Goal: Task Accomplishment & Management: Use online tool/utility

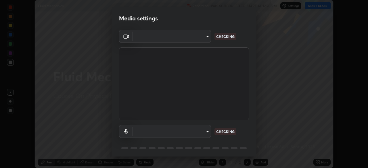
scroll to position [168, 368]
type input "fd1e0e9fb6796a04ad4a99ead98f311cbd7020853df89eb6f401102021a4f159"
type input "communications"
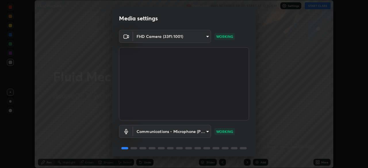
scroll to position [20, 0]
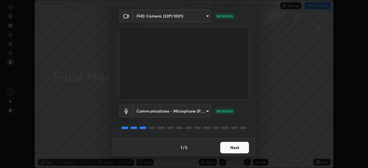
click at [233, 146] on button "Next" at bounding box center [234, 148] width 29 height 12
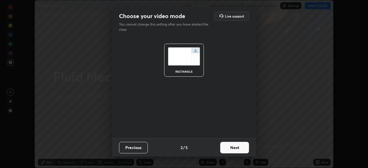
scroll to position [0, 0]
click at [233, 150] on button "Next" at bounding box center [234, 148] width 29 height 12
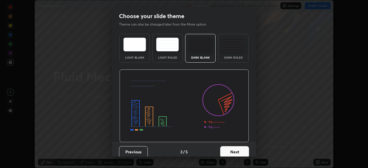
click at [233, 150] on button "Next" at bounding box center [234, 152] width 29 height 12
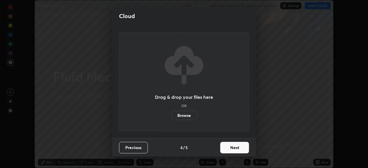
click at [235, 150] on button "Next" at bounding box center [234, 148] width 29 height 12
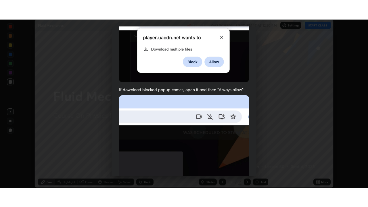
scroll to position [138, 0]
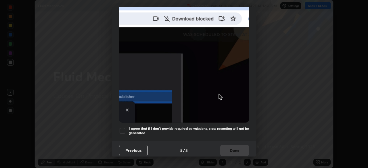
click at [224, 128] on h5 "I agree that if I don't provide required permissions, class recording will not …" at bounding box center [189, 131] width 120 height 9
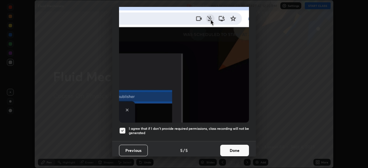
click at [228, 150] on button "Done" at bounding box center [234, 151] width 29 height 12
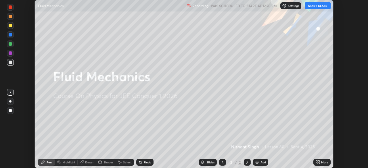
click at [315, 8] on button "START CLASS" at bounding box center [318, 5] width 26 height 7
click at [318, 164] on icon at bounding box center [318, 163] width 1 height 1
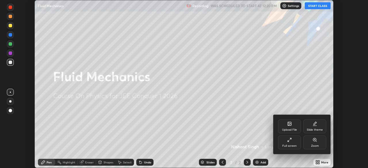
click at [292, 143] on div "Full screen" at bounding box center [289, 143] width 23 height 14
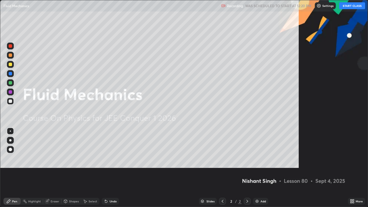
scroll to position [207, 368]
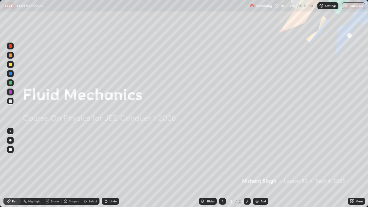
click at [259, 168] on div "Add" at bounding box center [260, 201] width 15 height 7
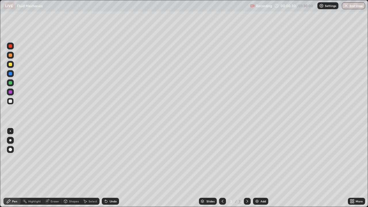
click at [111, 168] on div "Undo" at bounding box center [113, 201] width 7 height 3
click at [11, 74] on div at bounding box center [10, 73] width 3 height 3
click at [11, 83] on div at bounding box center [10, 82] width 3 height 3
click at [10, 56] on div at bounding box center [10, 55] width 3 height 3
click at [10, 45] on div at bounding box center [10, 45] width 3 height 3
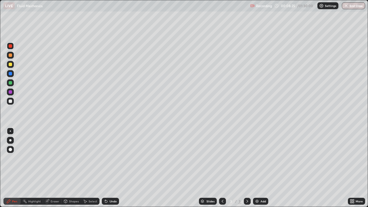
click at [11, 102] on div at bounding box center [10, 101] width 3 height 3
click at [247, 168] on icon at bounding box center [247, 201] width 5 height 5
click at [262, 168] on div "Add" at bounding box center [260, 201] width 15 height 7
click at [110, 168] on div "Undo" at bounding box center [110, 201] width 17 height 7
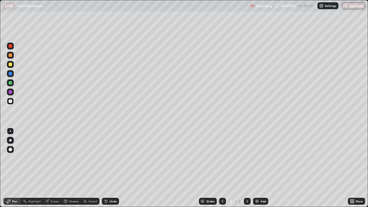
click at [10, 74] on div at bounding box center [10, 73] width 3 height 3
click at [9, 83] on div at bounding box center [10, 82] width 3 height 3
click at [9, 102] on div at bounding box center [10, 101] width 3 height 3
click at [10, 74] on div at bounding box center [10, 73] width 3 height 3
click at [11, 84] on div at bounding box center [10, 82] width 3 height 3
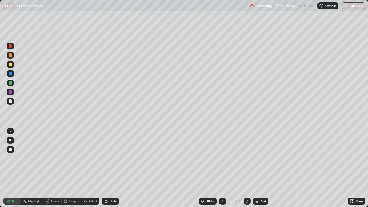
click at [11, 56] on div at bounding box center [10, 55] width 3 height 3
click at [261, 168] on div "Add" at bounding box center [263, 201] width 5 height 3
click at [222, 168] on icon at bounding box center [222, 201] width 5 height 5
click at [91, 168] on div "Select" at bounding box center [93, 201] width 9 height 3
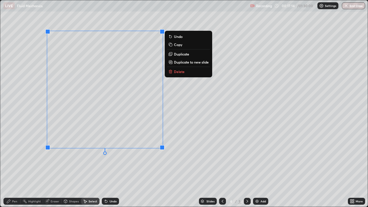
click at [177, 45] on p "Copy" at bounding box center [178, 44] width 8 height 5
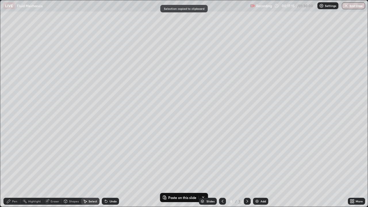
click at [246, 168] on icon at bounding box center [247, 201] width 5 height 5
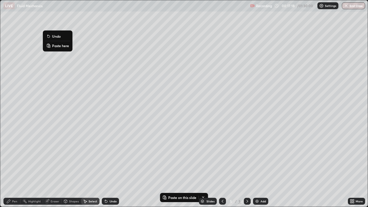
click at [57, 46] on p "Paste here" at bounding box center [60, 45] width 17 height 5
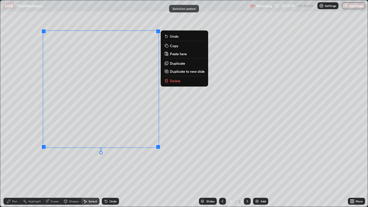
click at [25, 58] on div "0 ° Undo Copy Paste here Duplicate Duplicate to new slide Delete" at bounding box center [184, 103] width 368 height 207
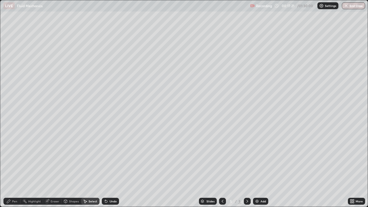
click at [15, 168] on div "Pen" at bounding box center [14, 201] width 5 height 3
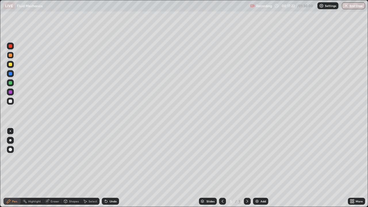
click at [10, 56] on div at bounding box center [10, 55] width 3 height 3
click at [11, 65] on div at bounding box center [10, 64] width 3 height 3
click at [10, 54] on div at bounding box center [10, 55] width 3 height 3
click at [9, 103] on div at bounding box center [10, 101] width 7 height 7
click at [246, 168] on icon at bounding box center [247, 201] width 5 height 5
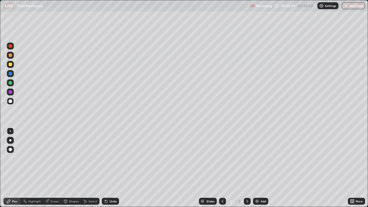
click at [259, 168] on div "Add" at bounding box center [260, 201] width 15 height 7
click at [112, 168] on div "Undo" at bounding box center [113, 201] width 7 height 3
click at [11, 65] on div at bounding box center [10, 64] width 3 height 3
click at [246, 168] on icon at bounding box center [247, 201] width 5 height 5
click at [260, 168] on div "Add" at bounding box center [260, 201] width 15 height 7
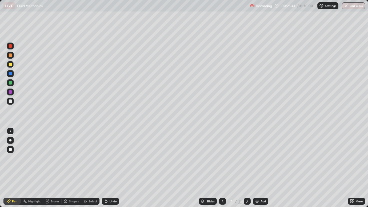
click at [12, 75] on div at bounding box center [10, 73] width 3 height 3
click at [10, 56] on div at bounding box center [10, 55] width 3 height 3
click at [11, 74] on div at bounding box center [10, 73] width 3 height 3
click at [10, 49] on div at bounding box center [10, 46] width 7 height 7
click at [10, 66] on div at bounding box center [10, 64] width 3 height 3
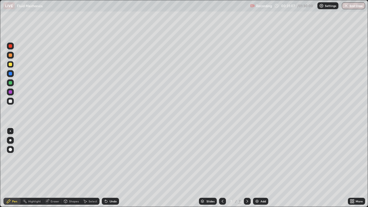
click at [111, 168] on div "Undo" at bounding box center [110, 201] width 17 height 7
click at [108, 168] on div "Undo" at bounding box center [110, 202] width 20 height 12
click at [11, 48] on div at bounding box center [10, 46] width 7 height 7
click at [10, 102] on div at bounding box center [10, 101] width 3 height 3
click at [222, 168] on icon at bounding box center [223, 201] width 2 height 3
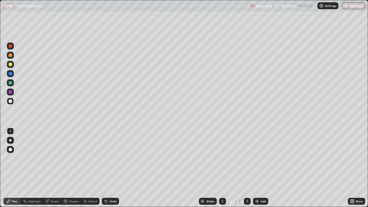
click at [222, 168] on icon at bounding box center [222, 201] width 5 height 5
click at [248, 168] on icon at bounding box center [247, 201] width 5 height 5
click at [247, 168] on icon at bounding box center [247, 201] width 5 height 5
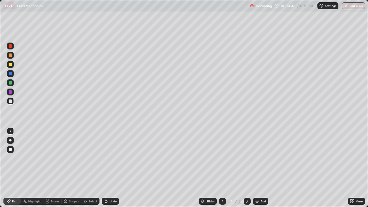
click at [247, 168] on icon at bounding box center [247, 201] width 5 height 5
click at [257, 168] on img at bounding box center [257, 201] width 5 height 5
click at [11, 102] on div at bounding box center [10, 101] width 3 height 3
click at [12, 73] on div at bounding box center [10, 73] width 3 height 3
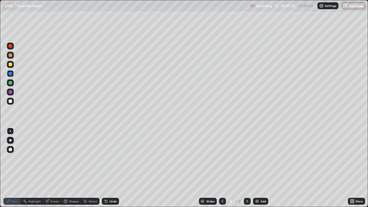
click at [110, 168] on div "Undo" at bounding box center [113, 201] width 7 height 3
click at [9, 102] on div at bounding box center [10, 101] width 3 height 3
click at [10, 55] on div at bounding box center [10, 55] width 3 height 3
click at [247, 168] on icon at bounding box center [247, 201] width 5 height 5
click at [259, 168] on div "Add" at bounding box center [260, 201] width 15 height 7
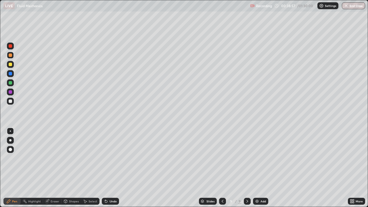
click at [12, 103] on div at bounding box center [10, 101] width 7 height 7
click at [11, 64] on div at bounding box center [10, 64] width 3 height 3
click at [10, 82] on div at bounding box center [10, 82] width 3 height 3
click at [247, 168] on icon at bounding box center [247, 201] width 5 height 5
click at [258, 168] on img at bounding box center [257, 201] width 5 height 5
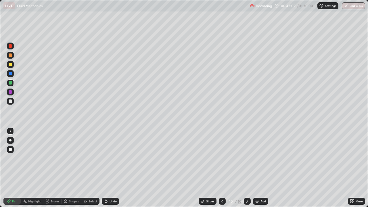
click at [10, 66] on div at bounding box center [10, 64] width 3 height 3
click at [11, 82] on div at bounding box center [10, 82] width 3 height 3
click at [10, 55] on div at bounding box center [10, 55] width 3 height 3
click at [10, 102] on div at bounding box center [10, 101] width 3 height 3
click at [10, 57] on div at bounding box center [10, 55] width 3 height 3
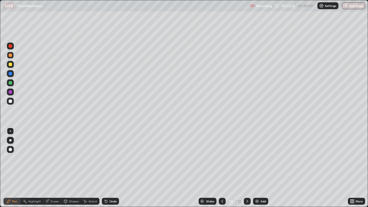
click at [10, 76] on div at bounding box center [10, 73] width 7 height 7
click at [110, 168] on div "Undo" at bounding box center [113, 201] width 7 height 3
click at [159, 168] on div "Slides 10 / 10 Add" at bounding box center [233, 202] width 229 height 12
click at [111, 168] on div "Undo" at bounding box center [113, 201] width 7 height 3
click at [110, 168] on div "Undo" at bounding box center [113, 201] width 7 height 3
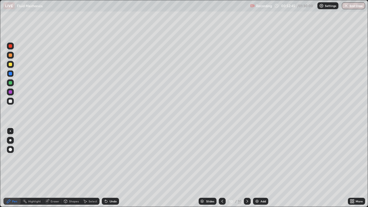
click at [110, 168] on div "Undo" at bounding box center [113, 201] width 7 height 3
click at [112, 168] on div "Undo" at bounding box center [110, 201] width 17 height 7
click at [111, 168] on div "Undo" at bounding box center [110, 201] width 17 height 7
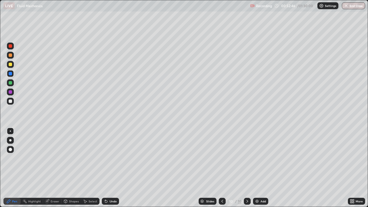
click at [110, 168] on div "Undo" at bounding box center [110, 201] width 17 height 7
click at [111, 168] on div "Undo" at bounding box center [110, 201] width 17 height 7
click at [110, 168] on div "Undo" at bounding box center [110, 201] width 17 height 7
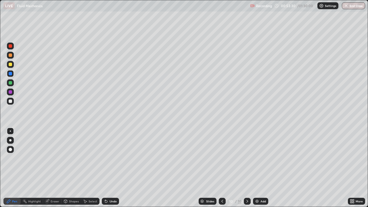
click at [11, 103] on div at bounding box center [10, 101] width 7 height 7
click at [247, 168] on icon at bounding box center [247, 201] width 5 height 5
click at [259, 168] on img at bounding box center [257, 201] width 5 height 5
click at [11, 74] on div at bounding box center [10, 73] width 3 height 3
click at [11, 101] on div at bounding box center [10, 101] width 3 height 3
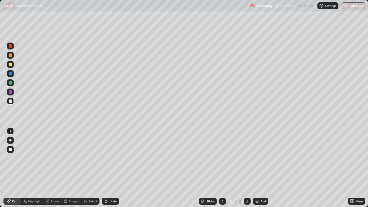
click at [247, 168] on icon at bounding box center [247, 201] width 5 height 5
click at [261, 168] on div "Add" at bounding box center [263, 201] width 5 height 3
click at [10, 57] on div at bounding box center [10, 55] width 3 height 3
click at [109, 168] on div "Undo" at bounding box center [110, 201] width 17 height 7
click at [108, 168] on div "Undo" at bounding box center [110, 201] width 17 height 7
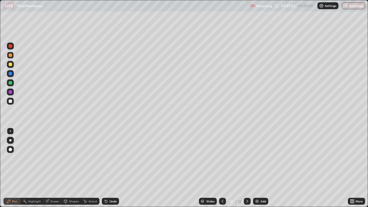
click at [105, 168] on icon at bounding box center [105, 200] width 1 height 1
click at [113, 168] on div "Undo" at bounding box center [110, 201] width 17 height 7
click at [111, 168] on div "Undo" at bounding box center [110, 201] width 17 height 7
click at [222, 168] on icon at bounding box center [222, 201] width 5 height 5
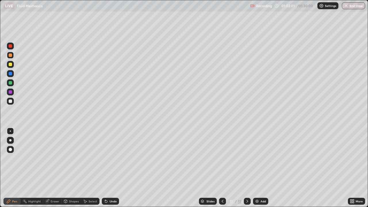
click at [247, 168] on icon at bounding box center [247, 201] width 5 height 5
click at [247, 168] on icon at bounding box center [248, 201] width 2 height 3
click at [247, 168] on icon at bounding box center [247, 201] width 5 height 5
click at [260, 168] on div "Add" at bounding box center [260, 201] width 15 height 7
click at [11, 65] on div at bounding box center [10, 64] width 3 height 3
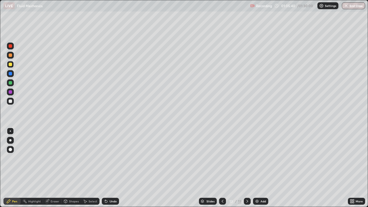
click at [11, 74] on div at bounding box center [10, 73] width 3 height 3
click at [10, 102] on div at bounding box center [10, 101] width 3 height 3
click at [247, 168] on icon at bounding box center [247, 201] width 5 height 5
click at [257, 168] on img at bounding box center [257, 201] width 5 height 5
click at [247, 168] on icon at bounding box center [247, 201] width 5 height 5
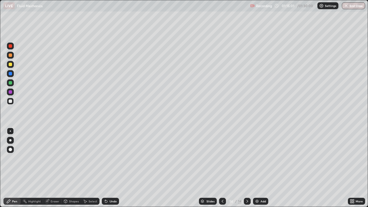
click at [260, 168] on div "Add" at bounding box center [260, 201] width 15 height 7
click at [246, 168] on icon at bounding box center [247, 201] width 5 height 5
click at [257, 168] on img at bounding box center [257, 201] width 5 height 5
click at [10, 56] on div at bounding box center [10, 55] width 3 height 3
click at [10, 73] on div at bounding box center [10, 73] width 3 height 3
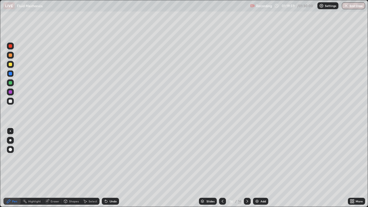
click at [10, 65] on div at bounding box center [10, 64] width 3 height 3
click at [346, 7] on img "button" at bounding box center [346, 5] width 5 height 5
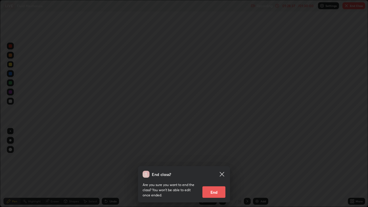
click at [212, 168] on button "End" at bounding box center [214, 192] width 23 height 12
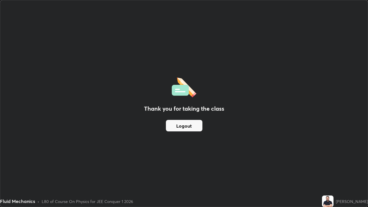
click at [176, 126] on button "Logout" at bounding box center [184, 126] width 37 height 12
